Goal: Navigation & Orientation: Find specific page/section

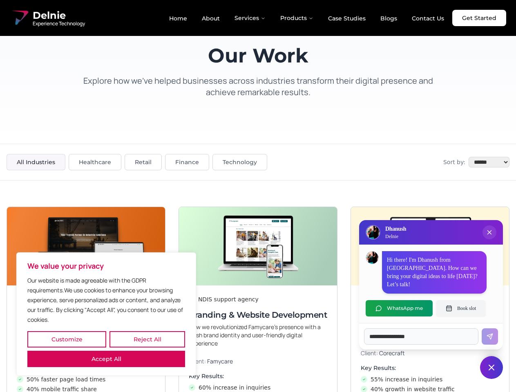
click at [67, 340] on button "Customize" at bounding box center [66, 339] width 79 height 16
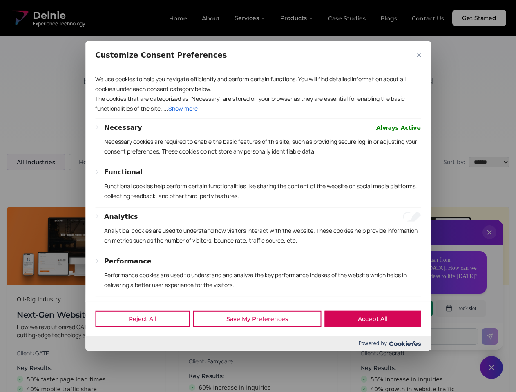
click at [147, 340] on div at bounding box center [258, 196] width 516 height 392
click at [106, 69] on div "Customize Consent Preferences" at bounding box center [257, 55] width 345 height 28
click at [258, 94] on p "We use cookies to help you navigate efficiently and perform certain functions. …" at bounding box center [258, 84] width 326 height 20
click at [490, 241] on div at bounding box center [258, 196] width 516 height 392
click at [399, 309] on div "Reject All Save My Preferences Accept All" at bounding box center [257, 319] width 345 height 35
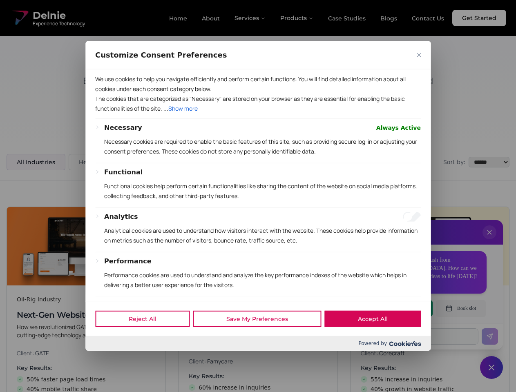
click at [461, 309] on div at bounding box center [258, 196] width 516 height 392
click at [492, 368] on div at bounding box center [258, 196] width 516 height 392
click at [251, 18] on div at bounding box center [258, 196] width 516 height 392
click at [297, 18] on div at bounding box center [258, 196] width 516 height 392
